Goal: Check status: Check status

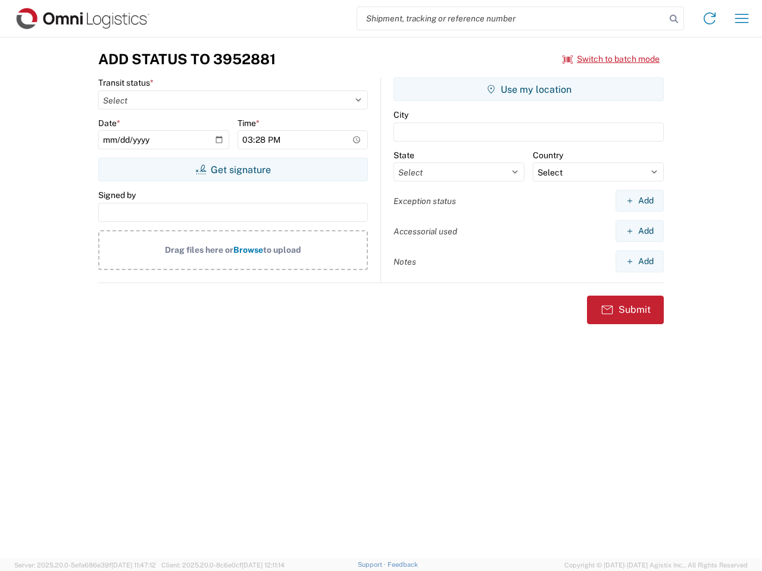
click at [511, 18] on input "search" at bounding box center [511, 18] width 308 height 23
click at [674, 19] on icon at bounding box center [673, 19] width 17 height 17
click at [709, 18] on icon at bounding box center [709, 18] width 19 height 19
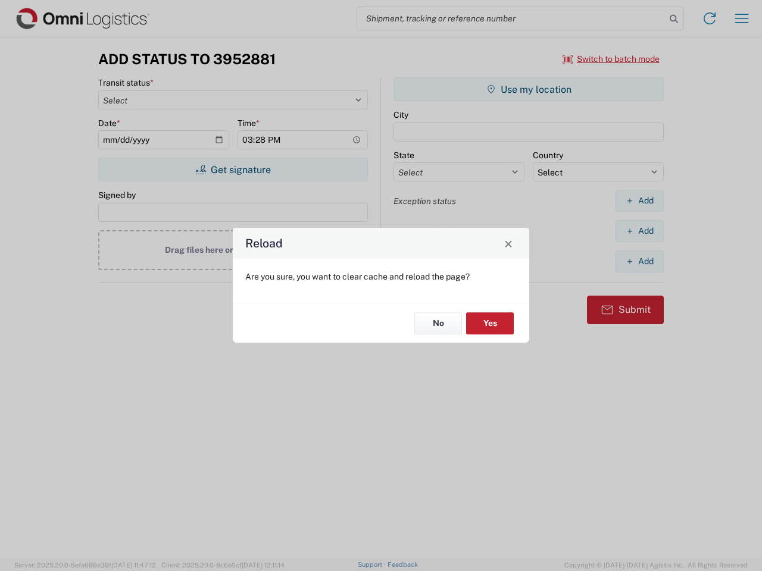
click at [611, 59] on div "Reload Are you sure, you want to clear cache and reload the page? No Yes" at bounding box center [381, 285] width 762 height 571
click at [233, 170] on div "Reload Are you sure, you want to clear cache and reload the page? No Yes" at bounding box center [381, 285] width 762 height 571
click at [528, 89] on div "Reload Are you sure, you want to clear cache and reload the page? No Yes" at bounding box center [381, 285] width 762 height 571
click at [639, 201] on div "Reload Are you sure, you want to clear cache and reload the page? No Yes" at bounding box center [381, 285] width 762 height 571
click at [639, 231] on div "Reload Are you sure, you want to clear cache and reload the page? No Yes" at bounding box center [381, 285] width 762 height 571
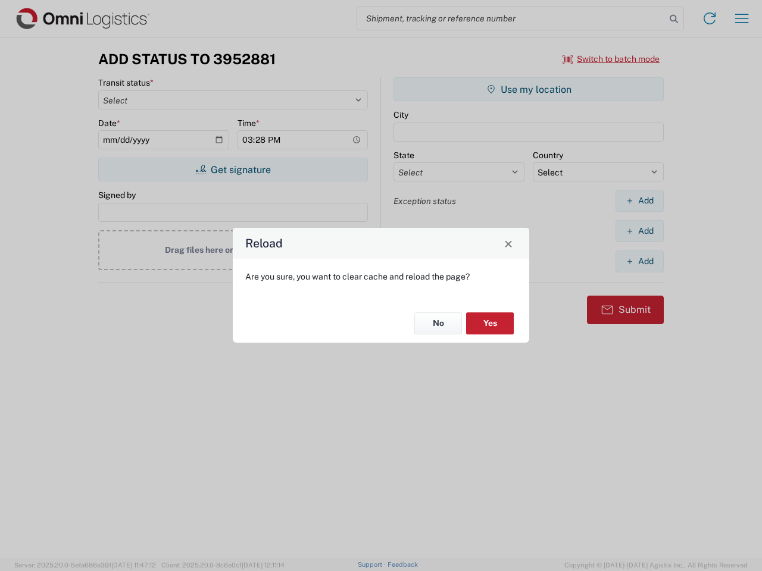
click at [639, 261] on div "Reload Are you sure, you want to clear cache and reload the page? No Yes" at bounding box center [381, 285] width 762 height 571
